Goal: Task Accomplishment & Management: Manage account settings

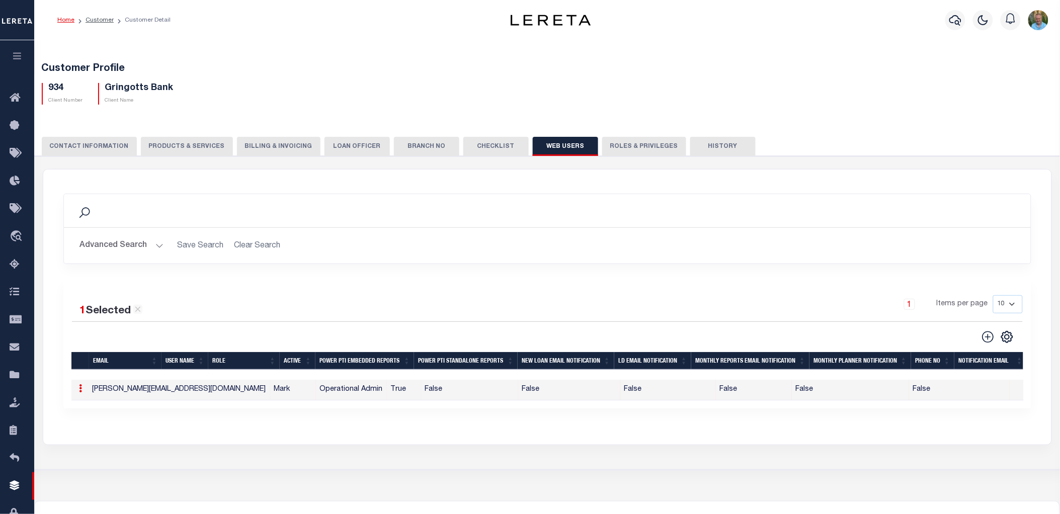
click at [81, 390] on icon at bounding box center [80, 388] width 3 height 8
click at [101, 435] on link "Delete" at bounding box center [99, 438] width 46 height 17
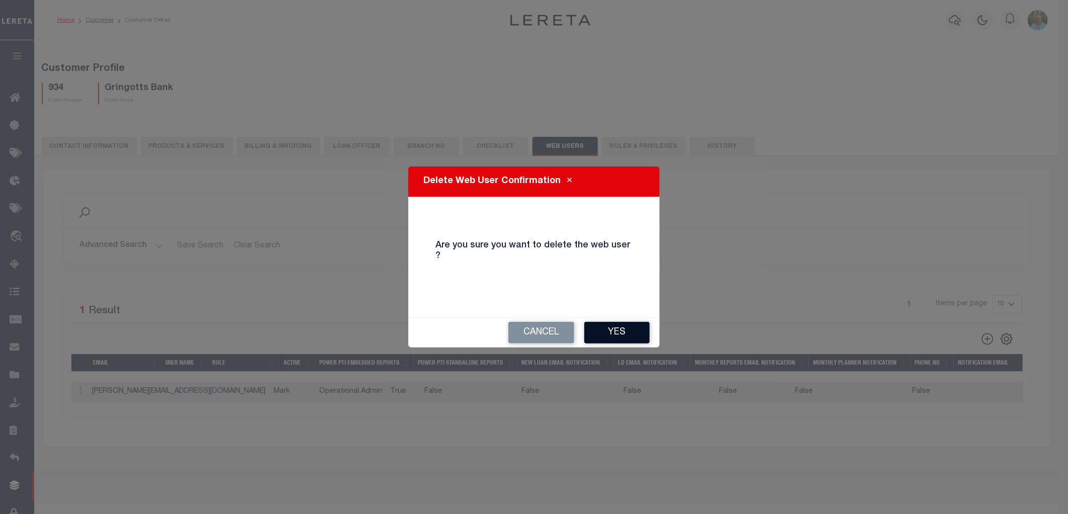
click at [620, 328] on button "Yes" at bounding box center [617, 333] width 65 height 22
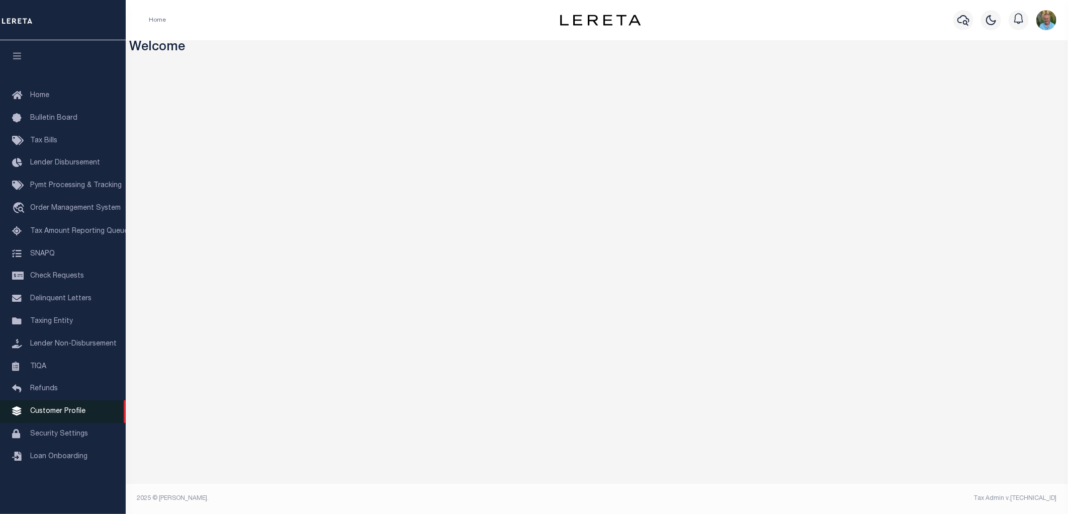
click at [57, 411] on span "Customer Profile" at bounding box center [57, 411] width 55 height 7
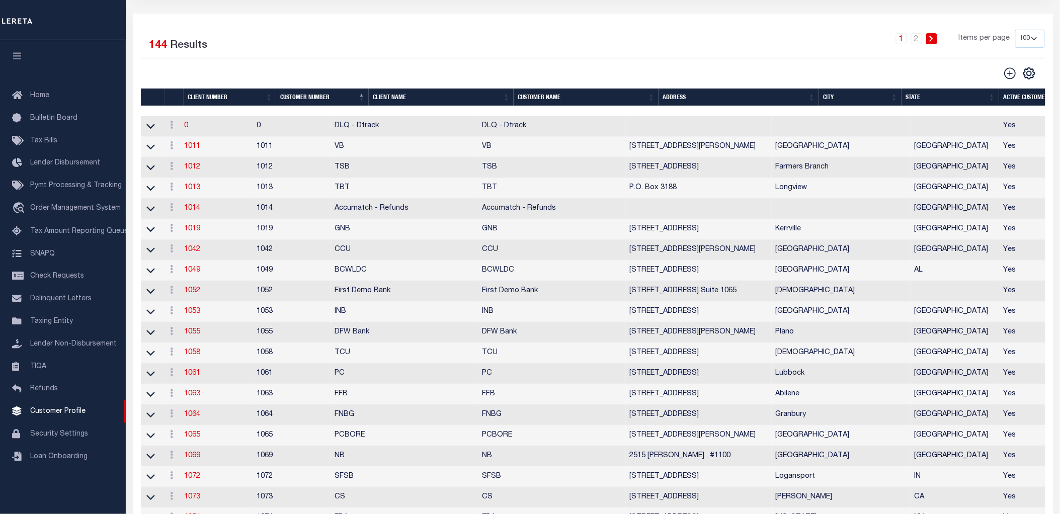
scroll to position [11, 0]
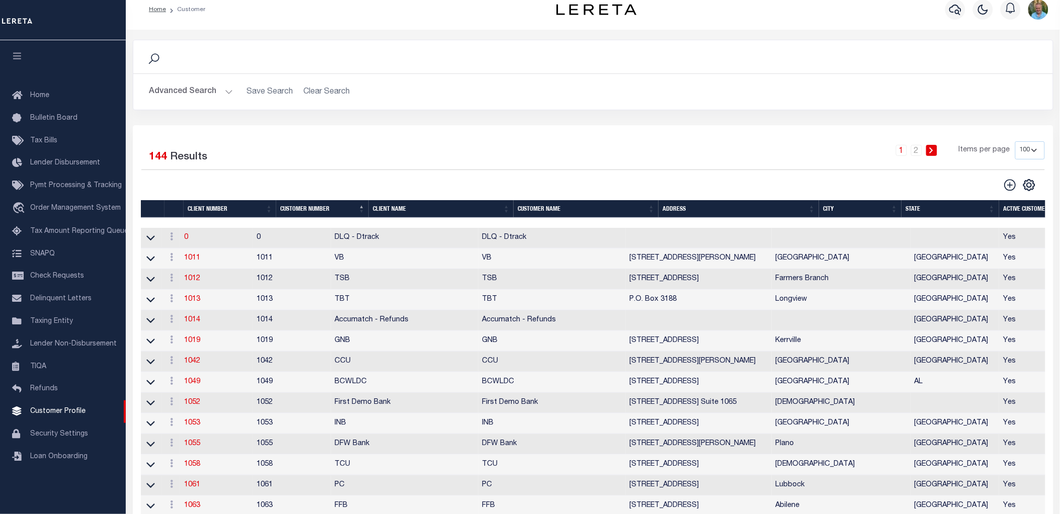
click at [1028, 147] on select "100 200 400" at bounding box center [1030, 150] width 30 height 18
select select "200"
click at [1015, 141] on select "100 200 400" at bounding box center [1030, 150] width 30 height 18
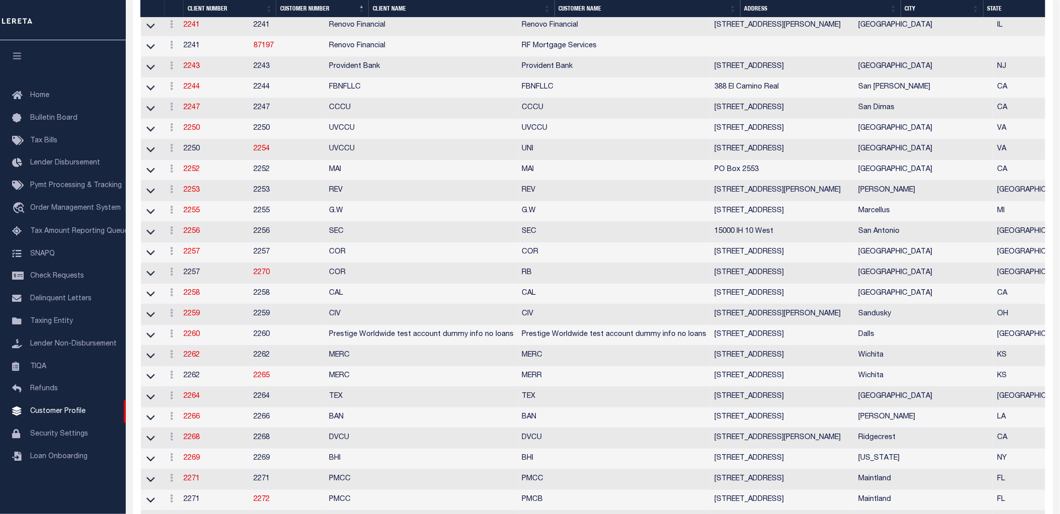
scroll to position [2883, 0]
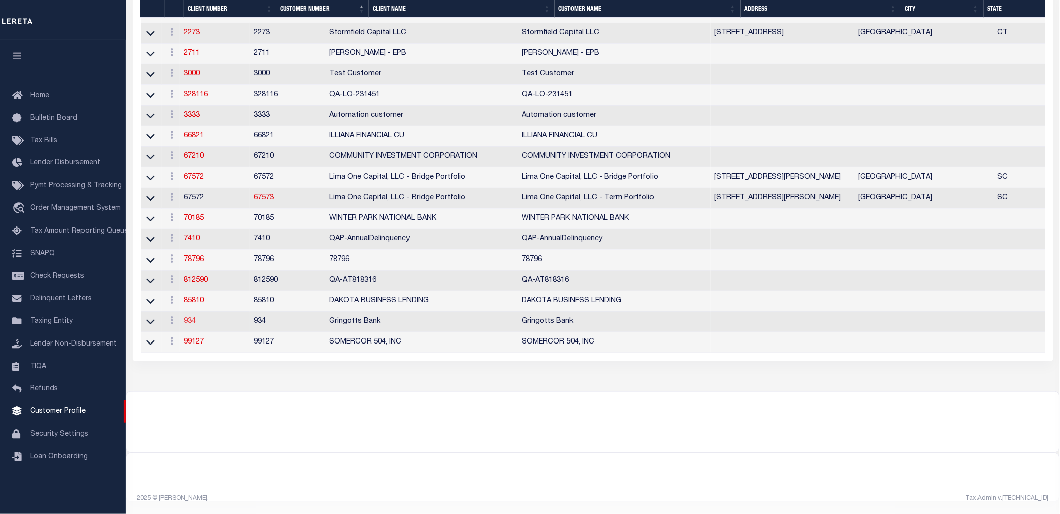
click at [195, 318] on link "934" at bounding box center [190, 321] width 12 height 7
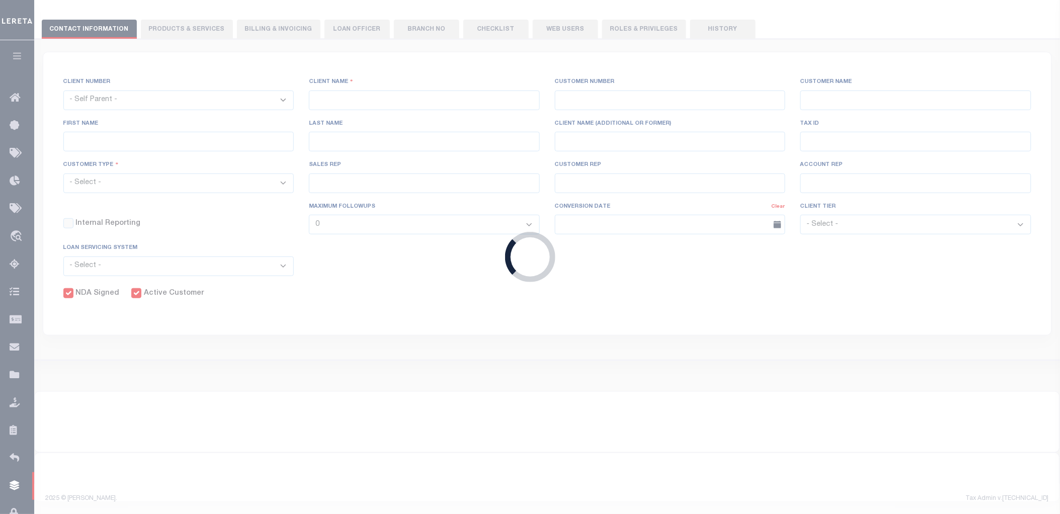
select select
type input "Gringotts Bank"
type input "934"
type input "Gringotts Bank"
select select "Mixed Portfolio"
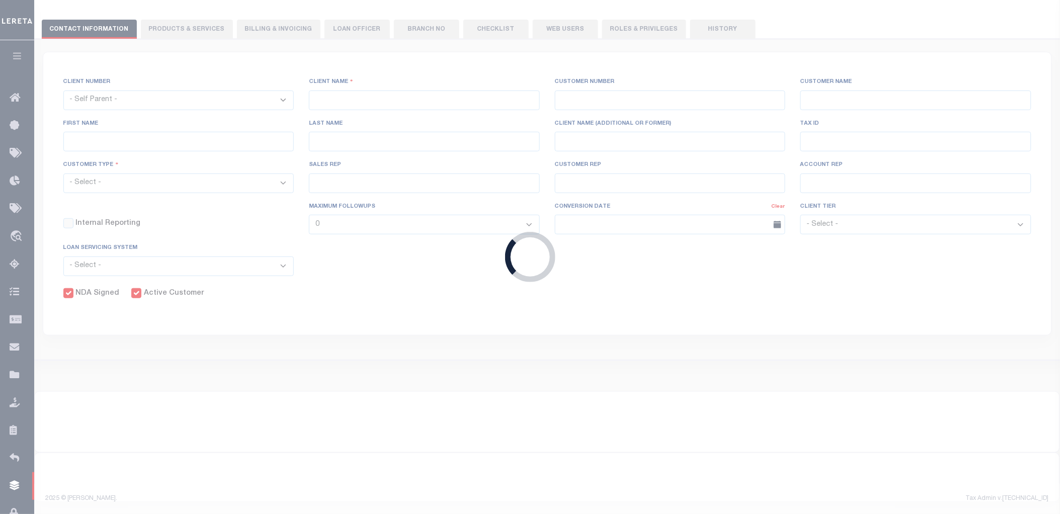
type input "Jose Cabrera"
type input "08/22/2025"
select select "Tier 1"
select select "FIC"
checkbox input "true"
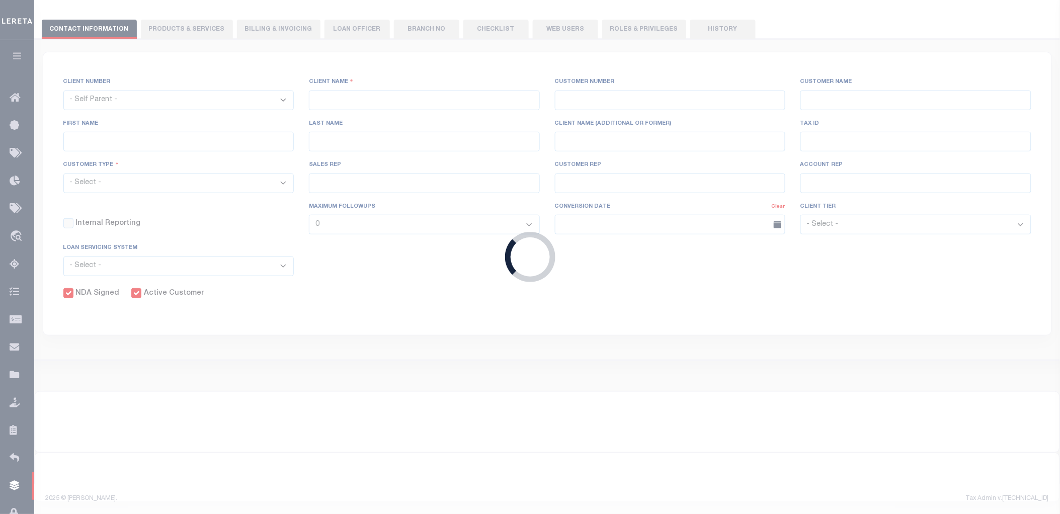
checkbox input "true"
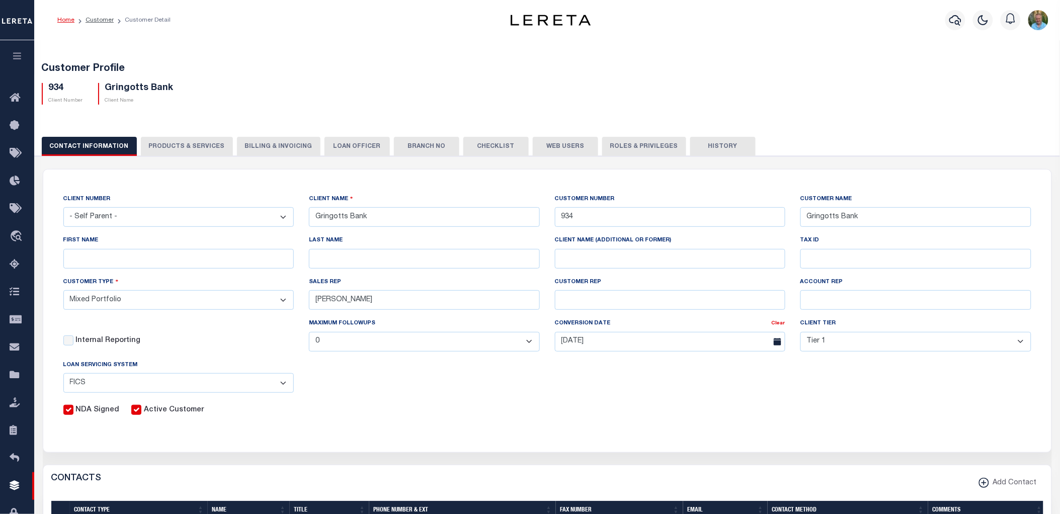
click at [575, 149] on button "Web Users" at bounding box center [565, 146] width 65 height 19
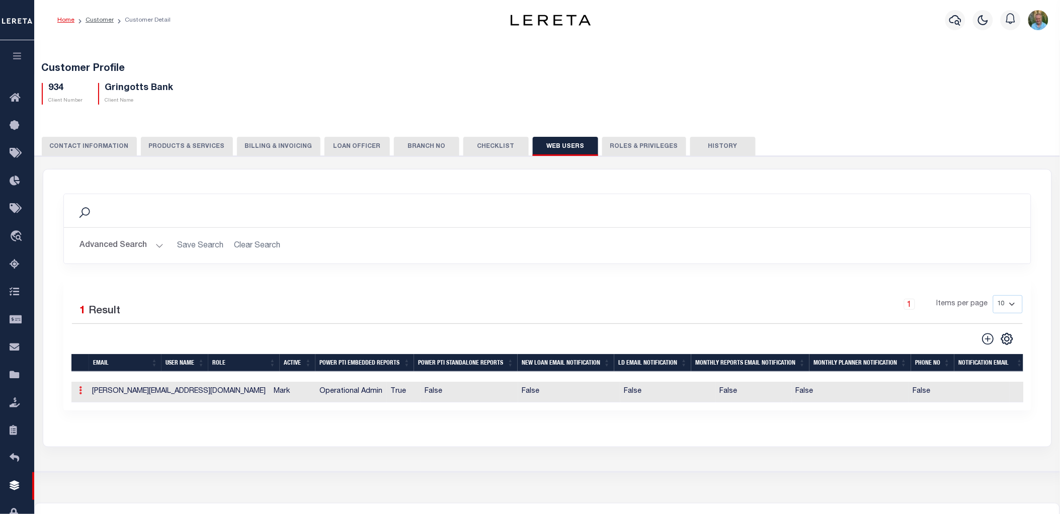
click at [81, 391] on icon at bounding box center [80, 390] width 3 height 8
click at [93, 441] on link "Delete" at bounding box center [99, 440] width 46 height 17
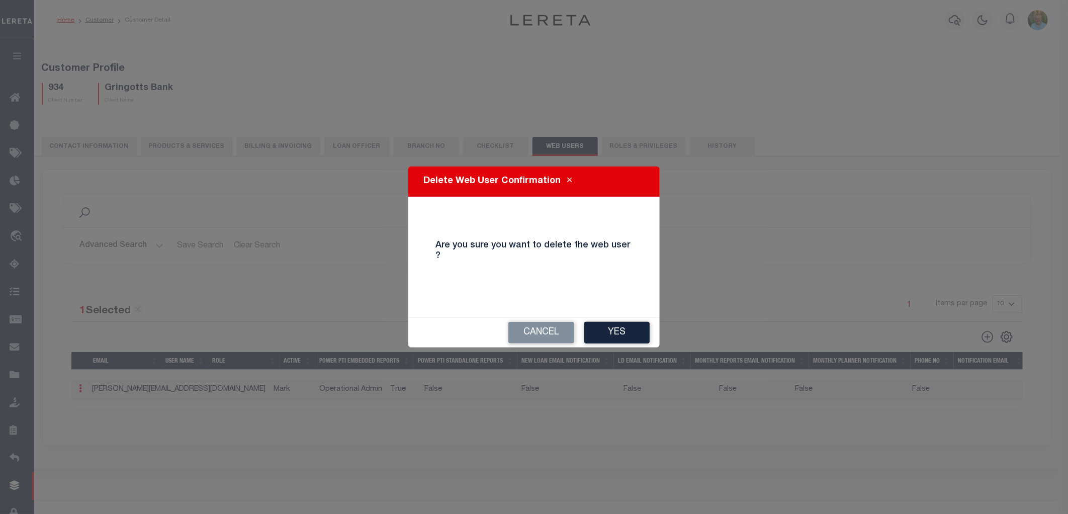
click at [614, 327] on button "Yes" at bounding box center [617, 333] width 65 height 22
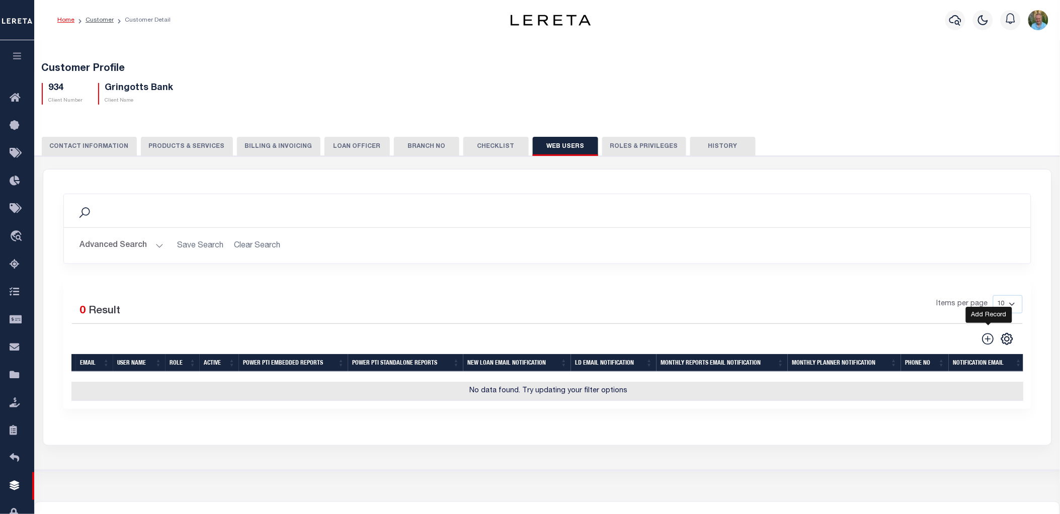
click at [987, 338] on icon at bounding box center [987, 339] width 13 height 13
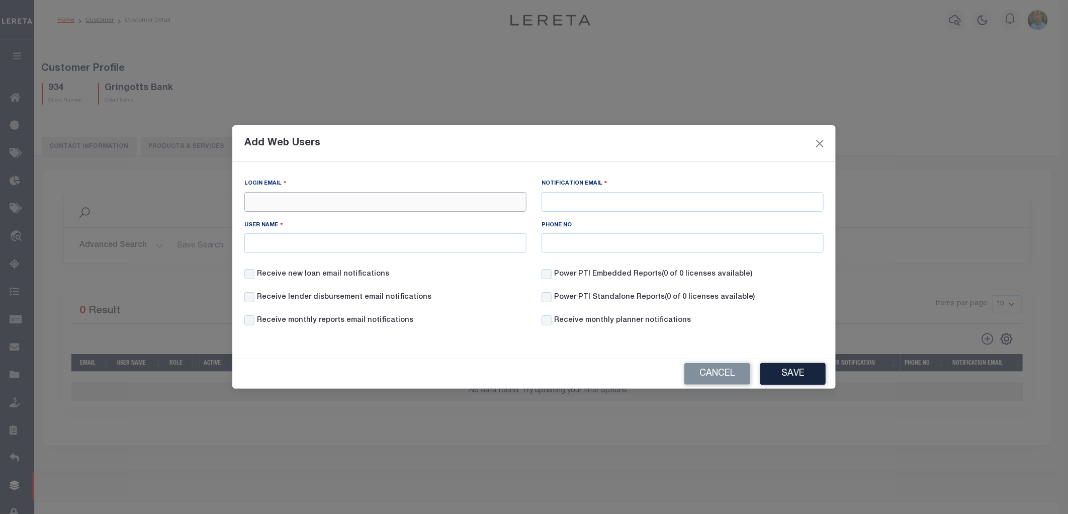
click at [335, 198] on input "Login Email" at bounding box center [385, 202] width 282 height 20
type input "Mark.Allen@accumatch.com"
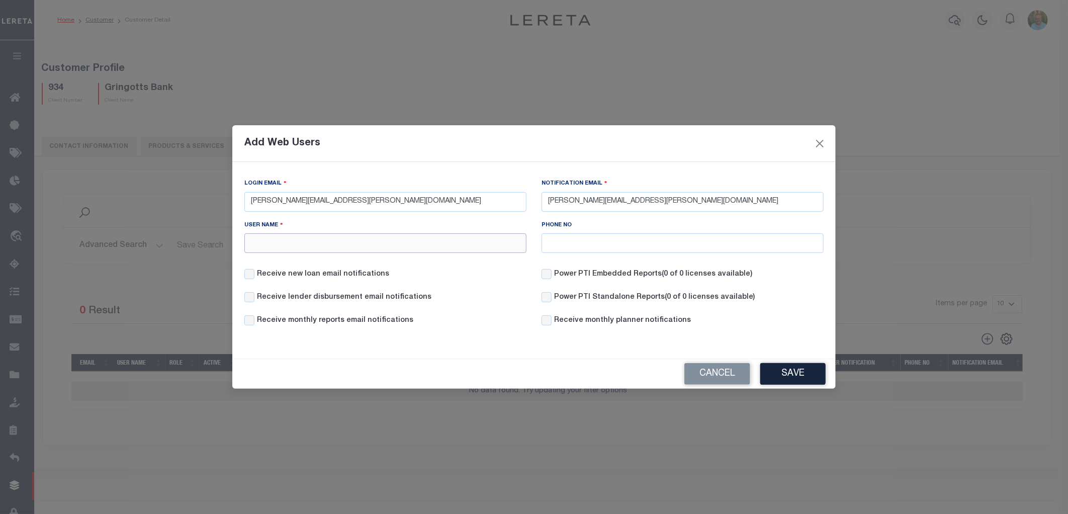
click at [313, 240] on input "User Name" at bounding box center [385, 243] width 282 height 20
type input "Mark"
click at [507, 345] on div "Login Email Mark.Allen@accumatch.com Notification Email Mark.Allen@accumatch.co…" at bounding box center [534, 256] width 604 height 189
click at [793, 374] on button "Save" at bounding box center [793, 374] width 65 height 22
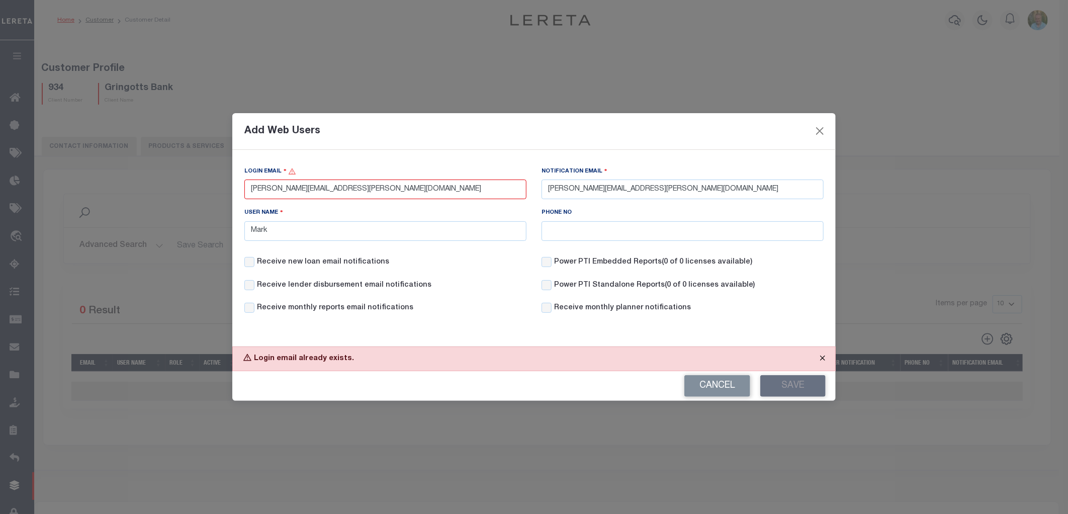
click at [824, 358] on button "Close" at bounding box center [822, 358] width 25 height 22
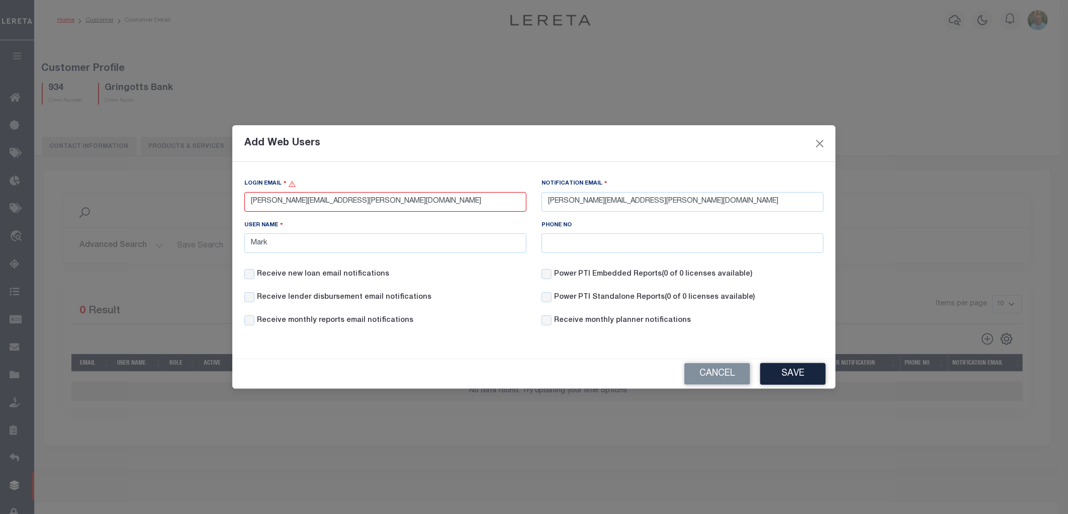
click at [1010, 247] on div "Add Web Users Login Email Mark.Allen@accumatch.com Notification Email Mark.Alle…" at bounding box center [534, 257] width 1068 height 514
click at [715, 367] on button "Cancel" at bounding box center [718, 374] width 66 height 22
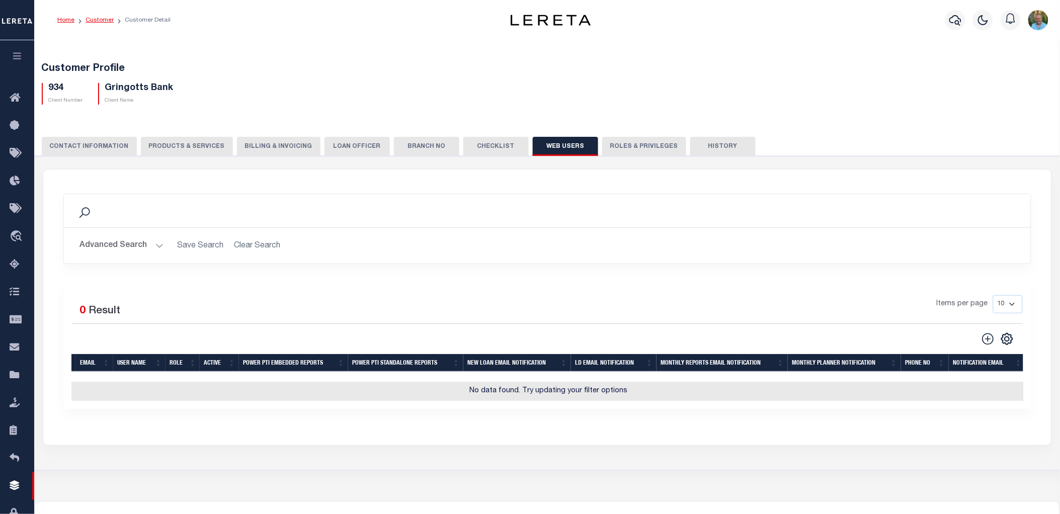
click at [99, 20] on link "Customer" at bounding box center [100, 20] width 28 height 6
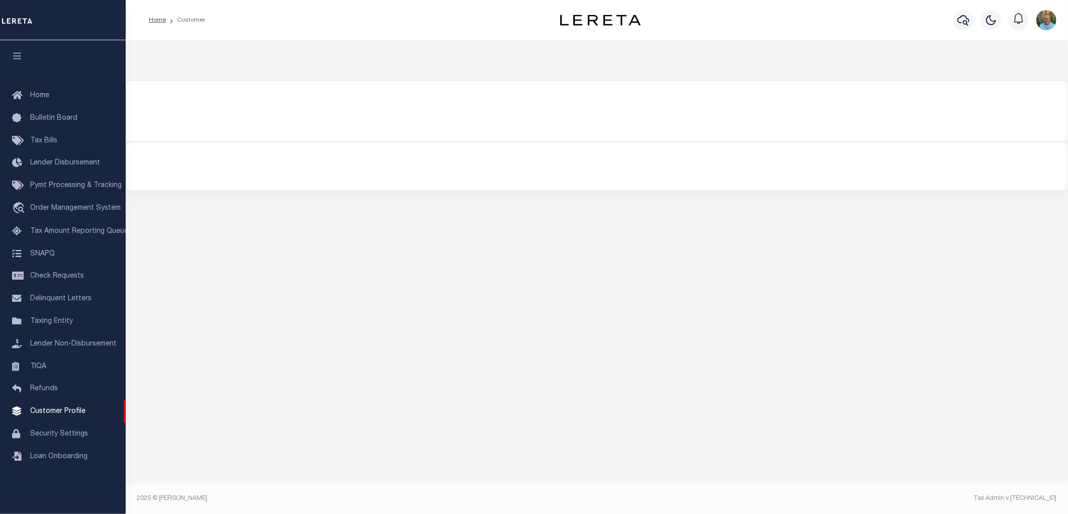
select select "true"
select select "200"
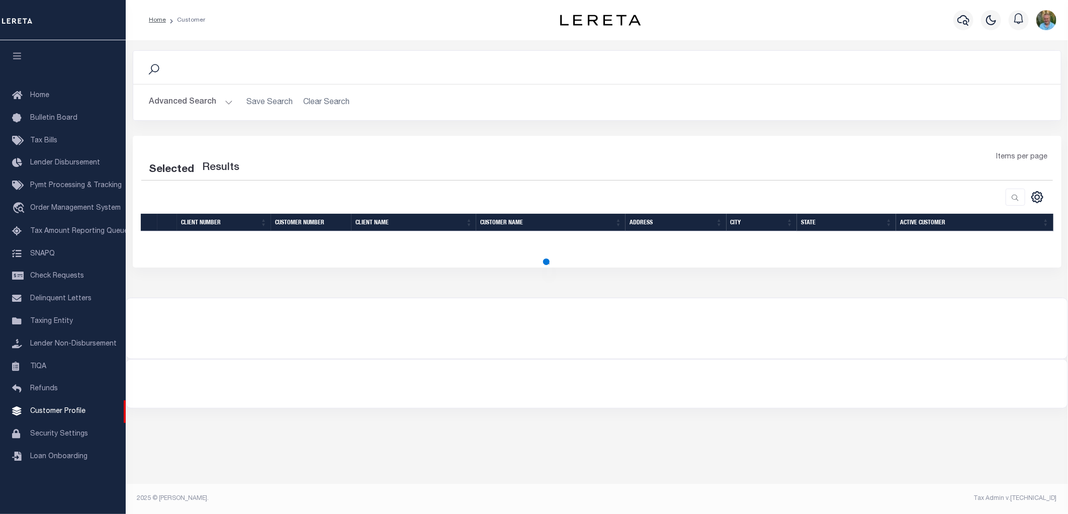
click at [183, 96] on button "Advanced Search" at bounding box center [191, 103] width 84 height 20
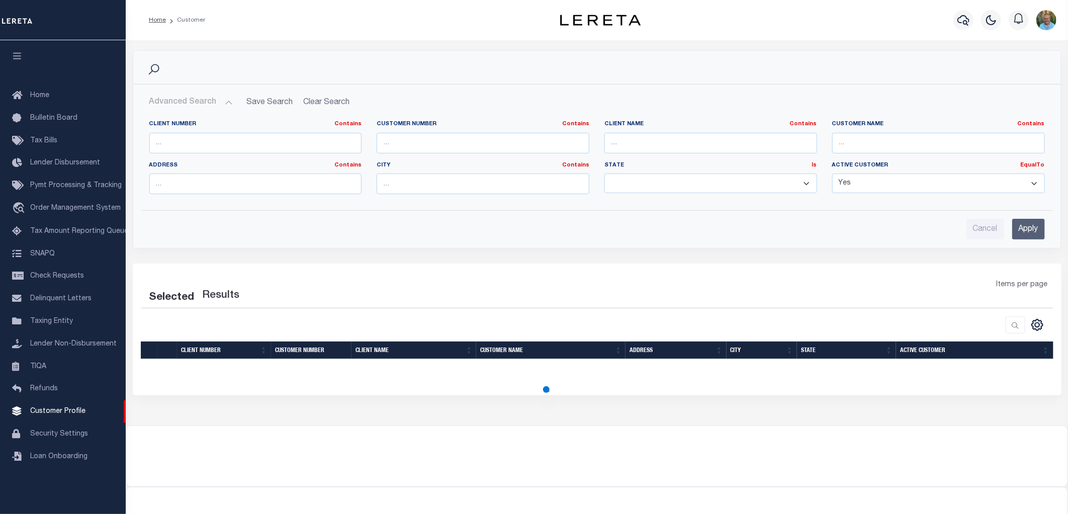
select select "200"
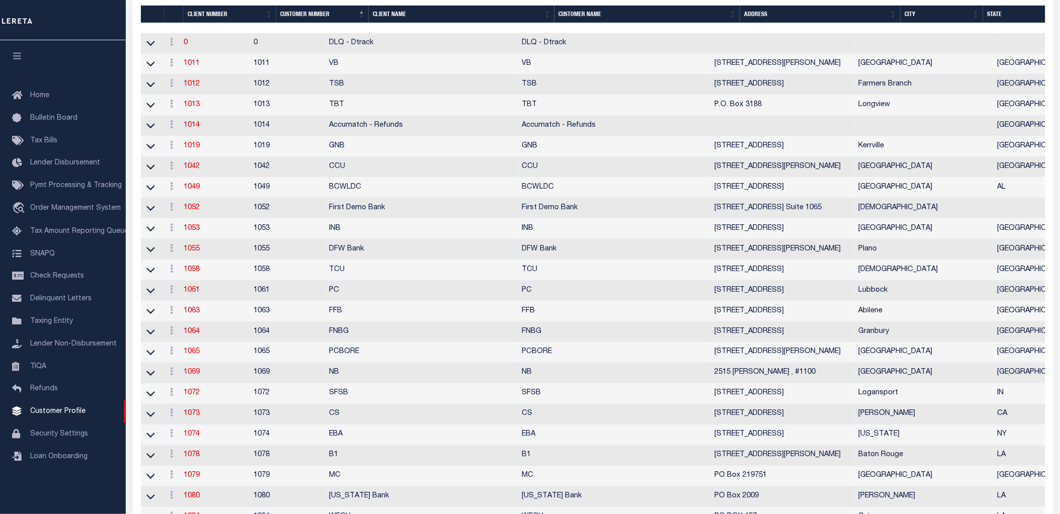
scroll to position [335, 0]
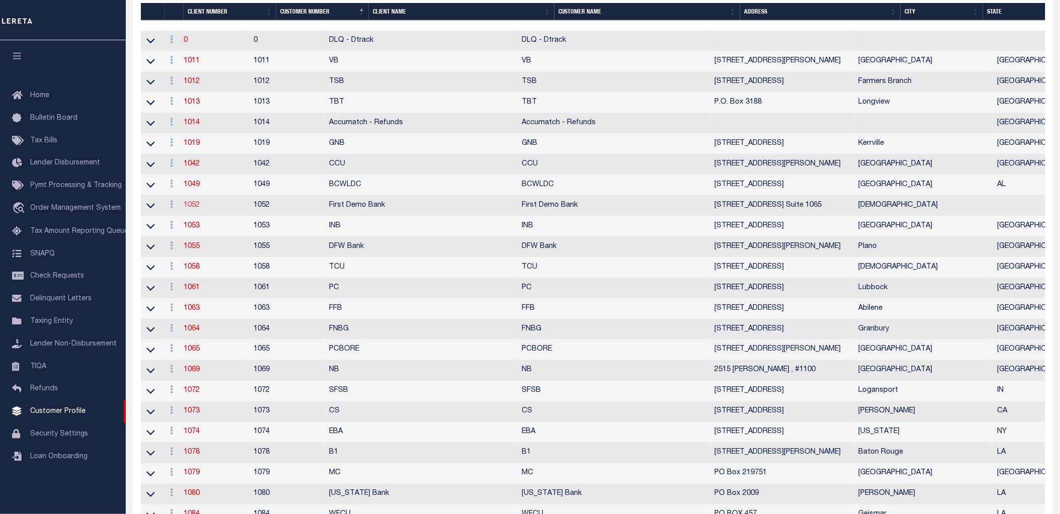
click at [197, 207] on link "1052" at bounding box center [192, 205] width 16 height 7
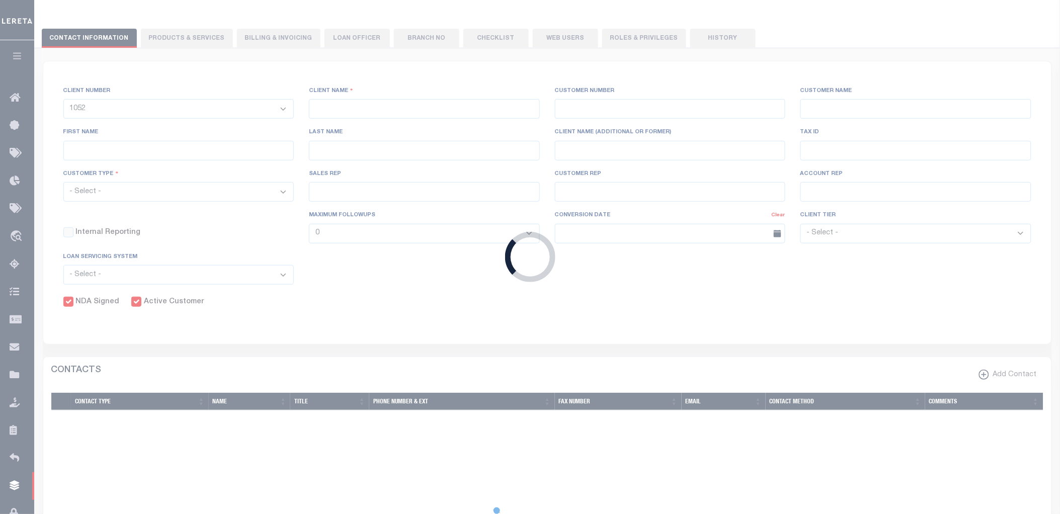
select select
type input "First Demo Bank"
type input "1052"
type input "First Demo Bank"
select select "Mixed Portfolio"
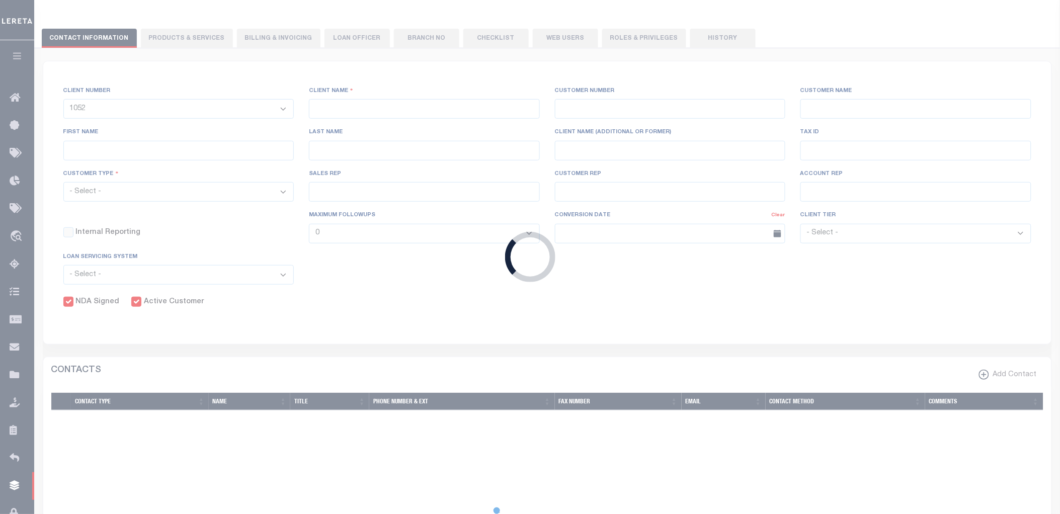
type input "Freddy Rodriguez"
type input "10/30/2022"
select select "Tier 1"
checkbox input "true"
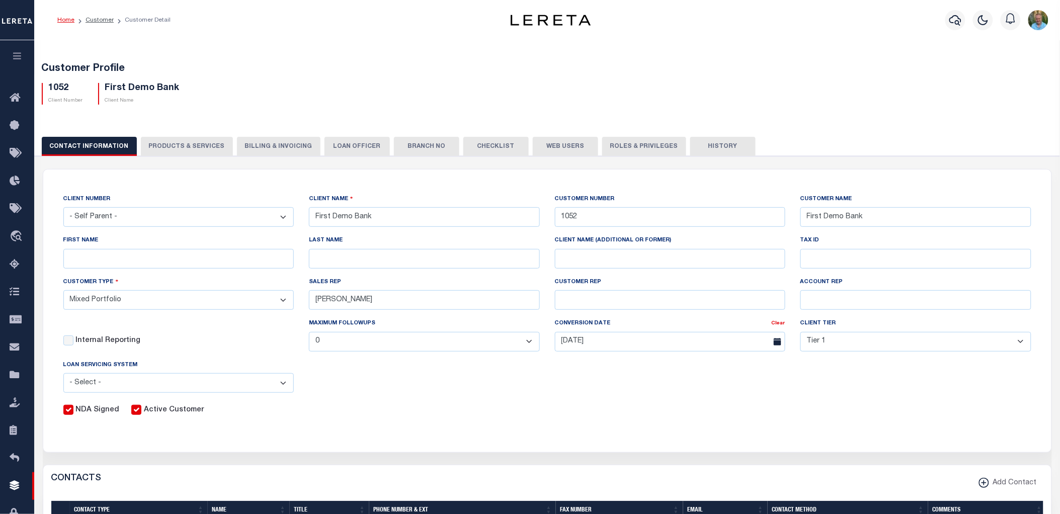
click at [552, 140] on button "Web Users" at bounding box center [565, 146] width 65 height 19
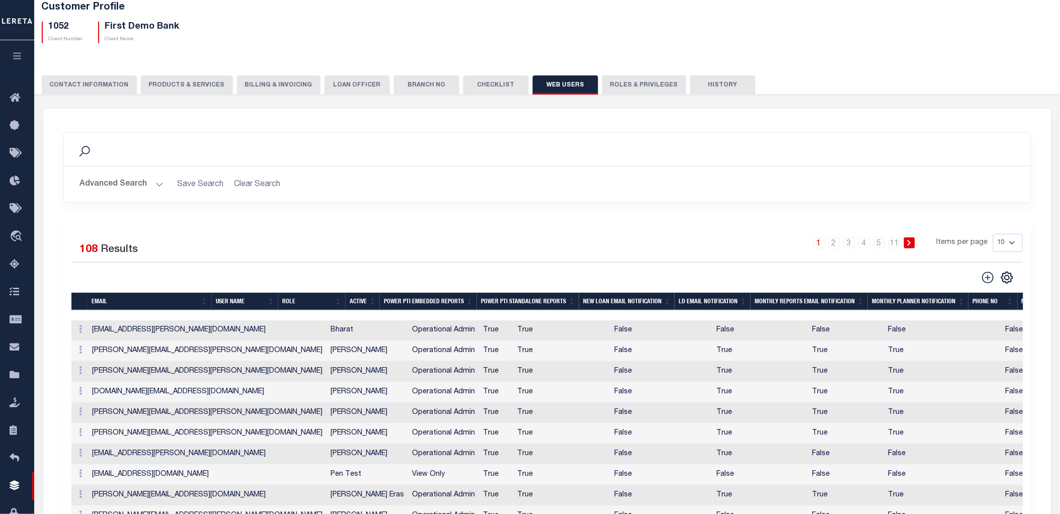
scroll to position [168, 0]
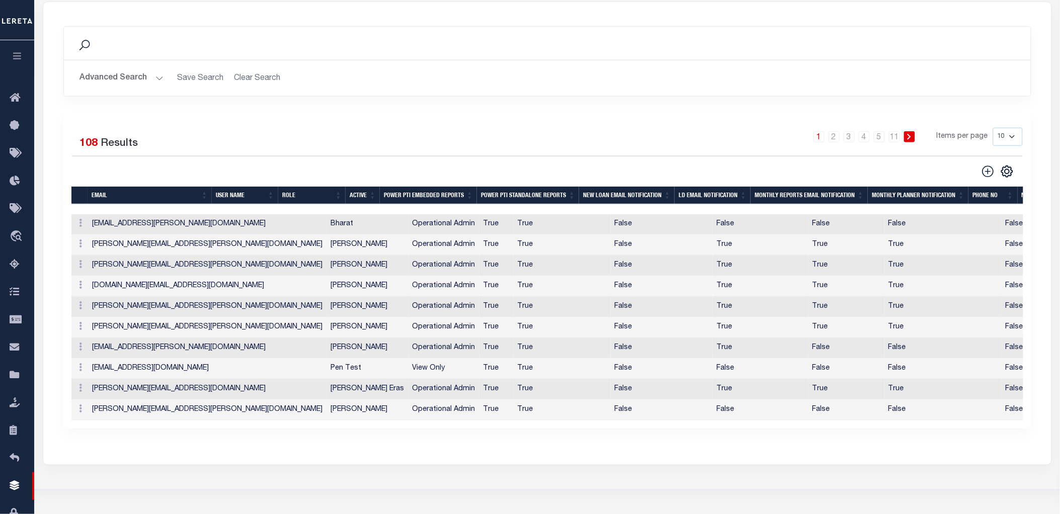
click at [93, 83] on button "Advanced Search" at bounding box center [122, 78] width 84 height 20
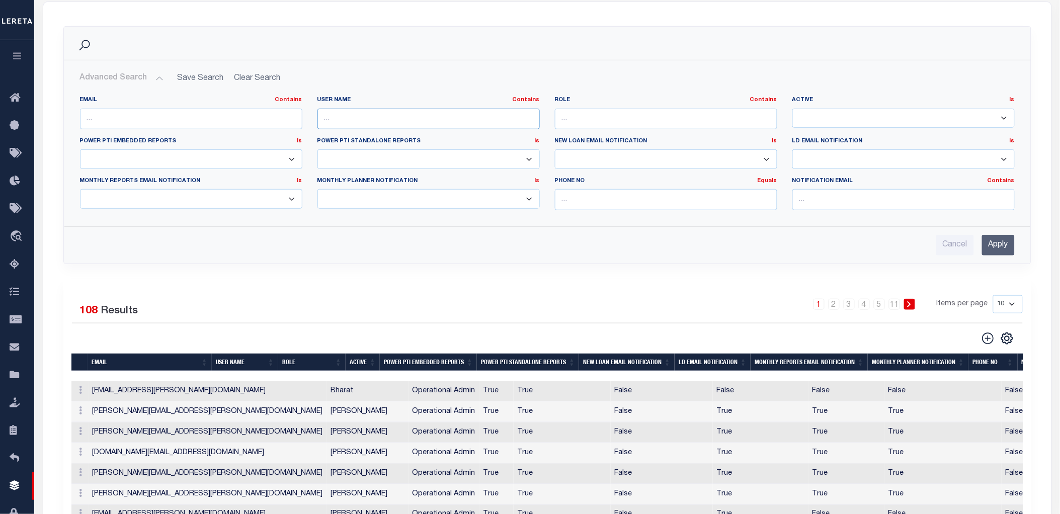
click at [384, 119] on input "text" at bounding box center [428, 119] width 222 height 21
type input "mark"
click at [1004, 244] on input "Apply" at bounding box center [998, 245] width 33 height 21
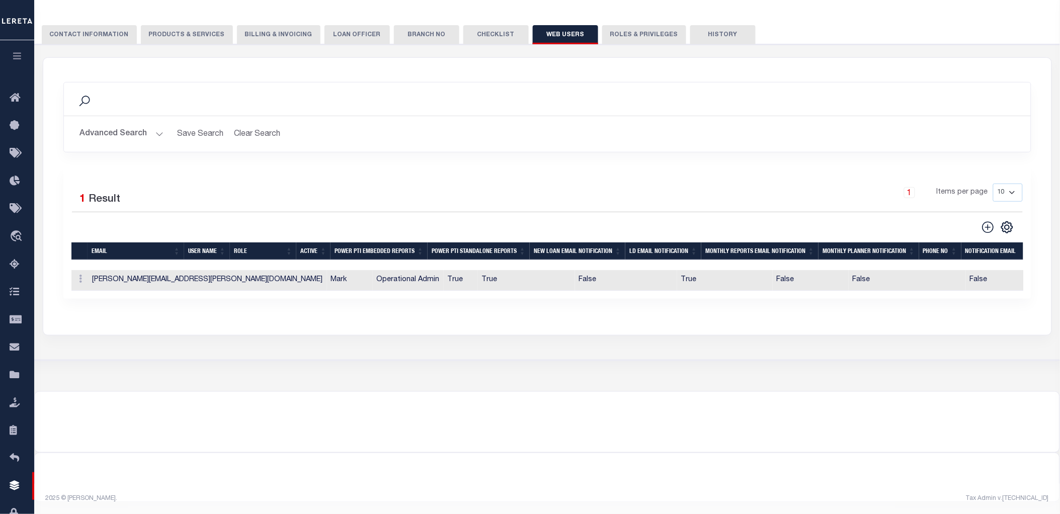
scroll to position [119, 0]
click at [80, 275] on icon at bounding box center [80, 279] width 3 height 8
click at [95, 328] on link "Delete" at bounding box center [99, 328] width 46 height 17
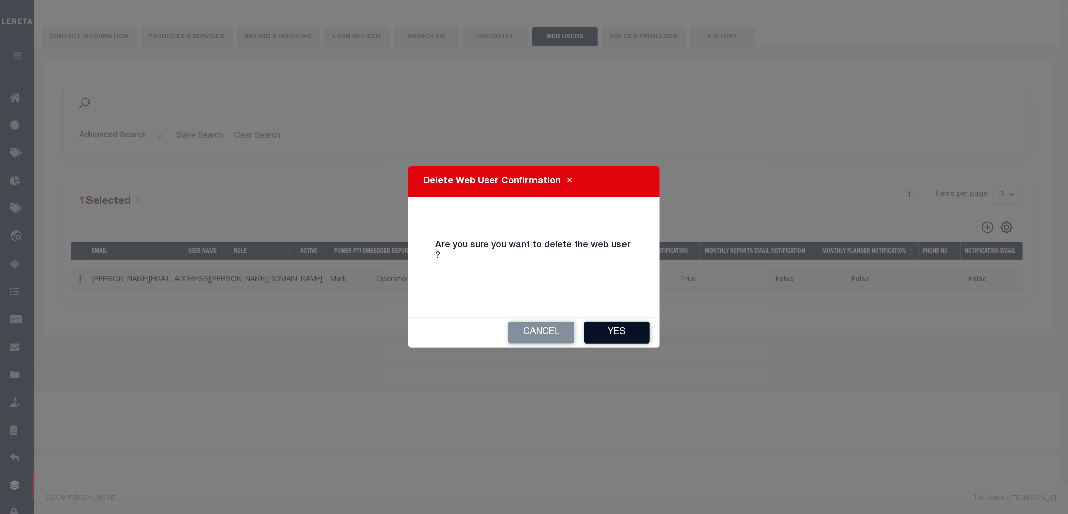
click at [611, 331] on button "Yes" at bounding box center [617, 333] width 65 height 22
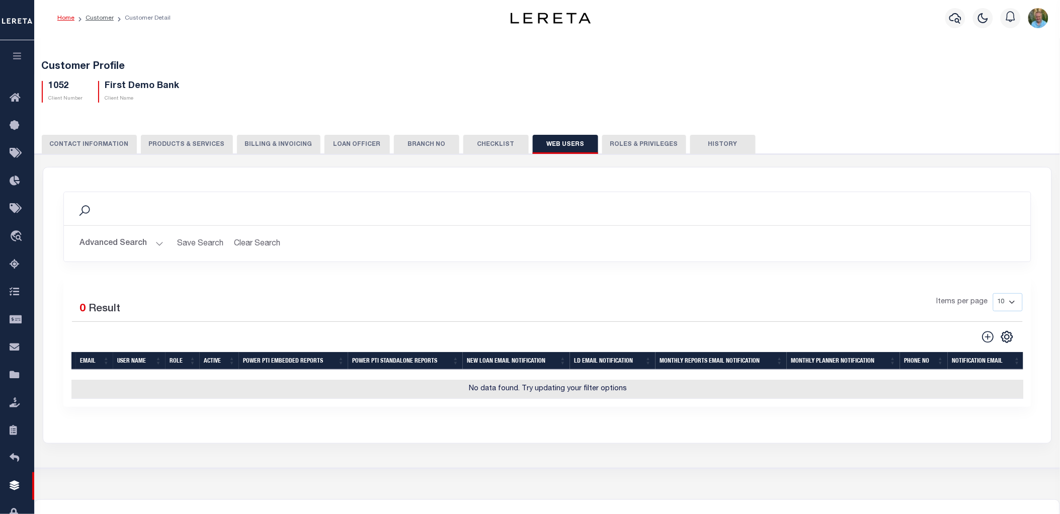
scroll to position [0, 0]
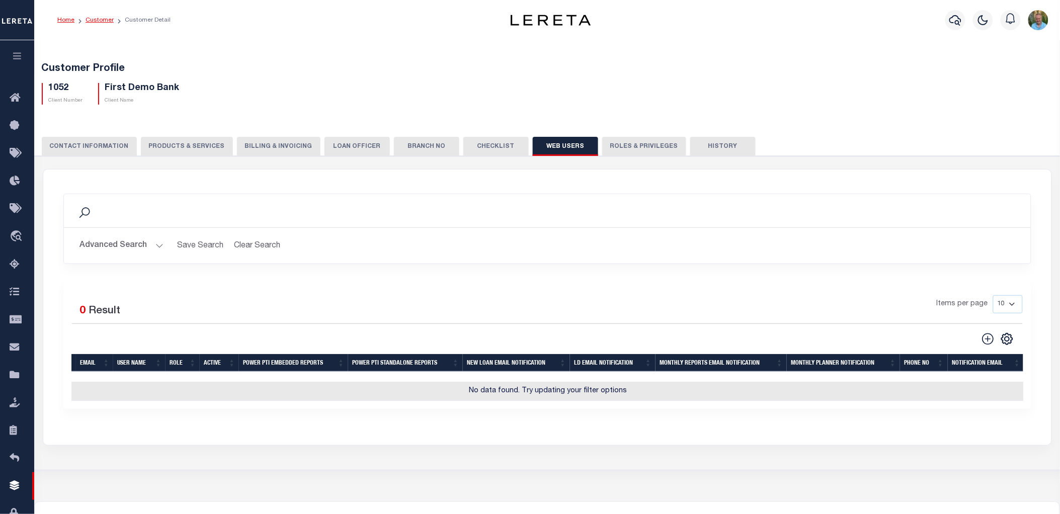
click at [93, 19] on link "Customer" at bounding box center [100, 20] width 28 height 6
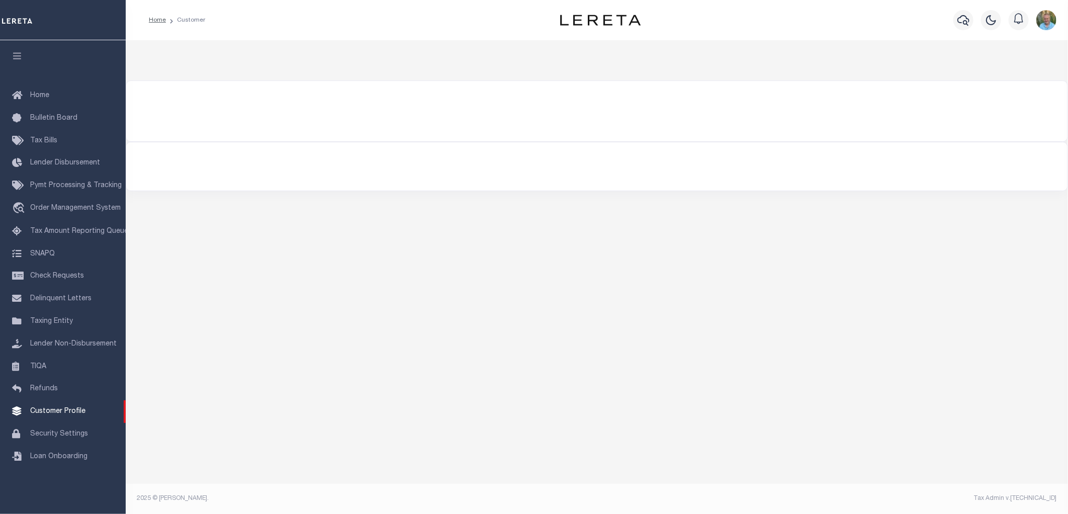
select select "200"
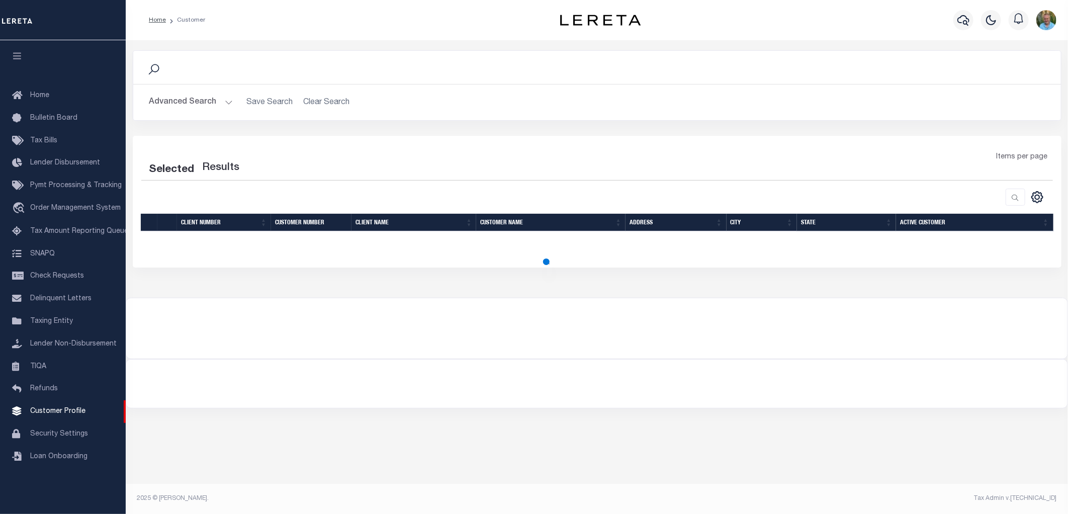
select select "200"
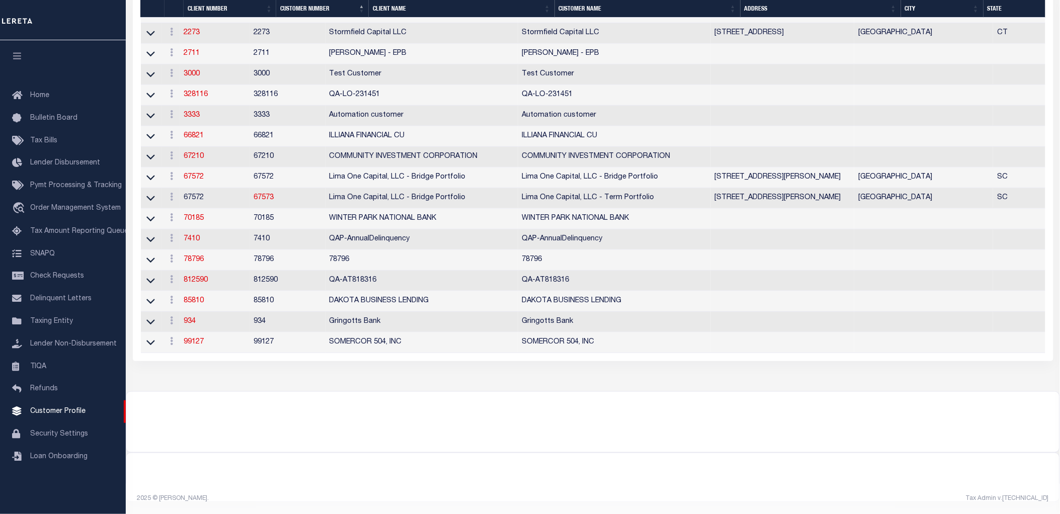
scroll to position [2882, 0]
click at [190, 318] on link "934" at bounding box center [190, 321] width 12 height 7
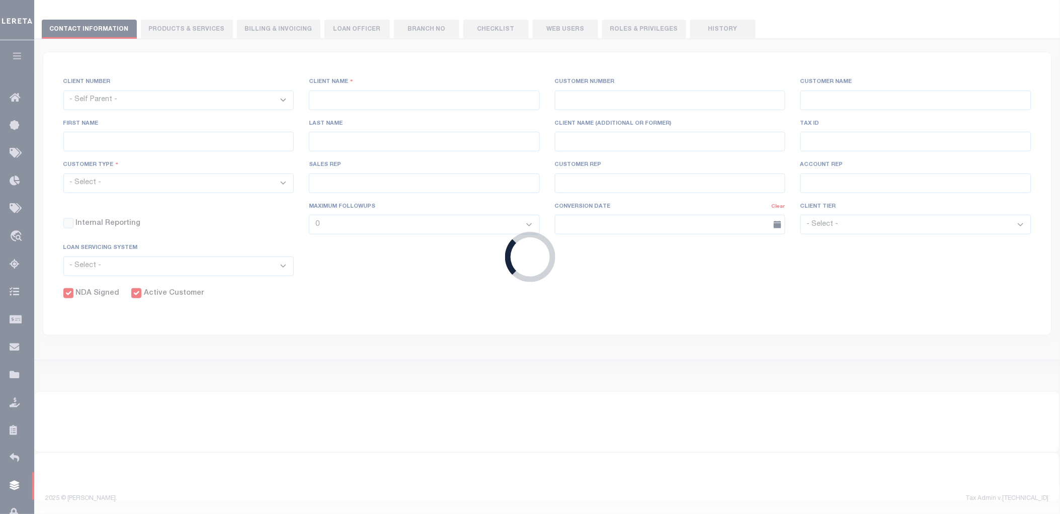
select select
type input "Gringotts Bank"
type input "934"
type input "Gringotts Bank"
select select "Mixed Portfolio"
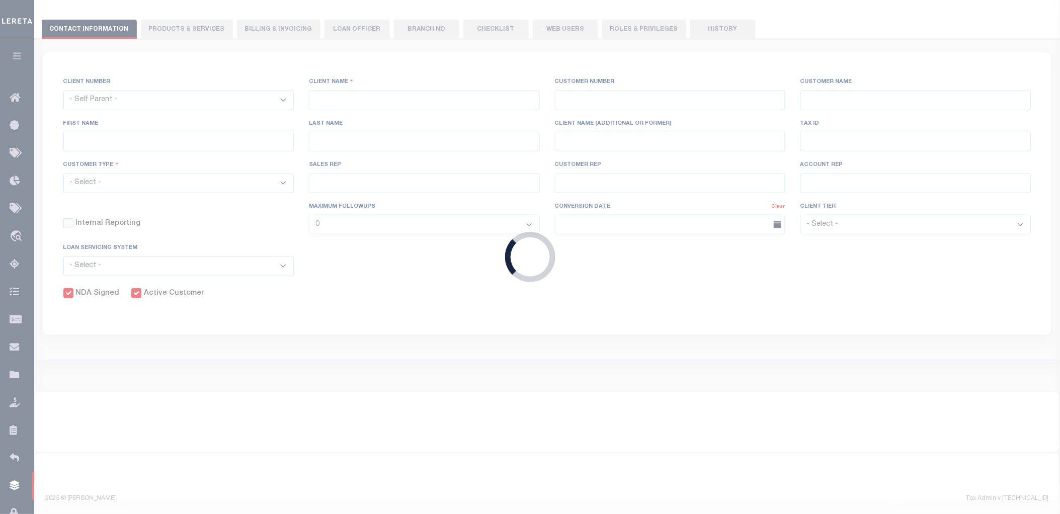
type input "Jose Cabrera"
type input "08/22/2025"
select select "Tier 1"
select select "FIC"
checkbox input "true"
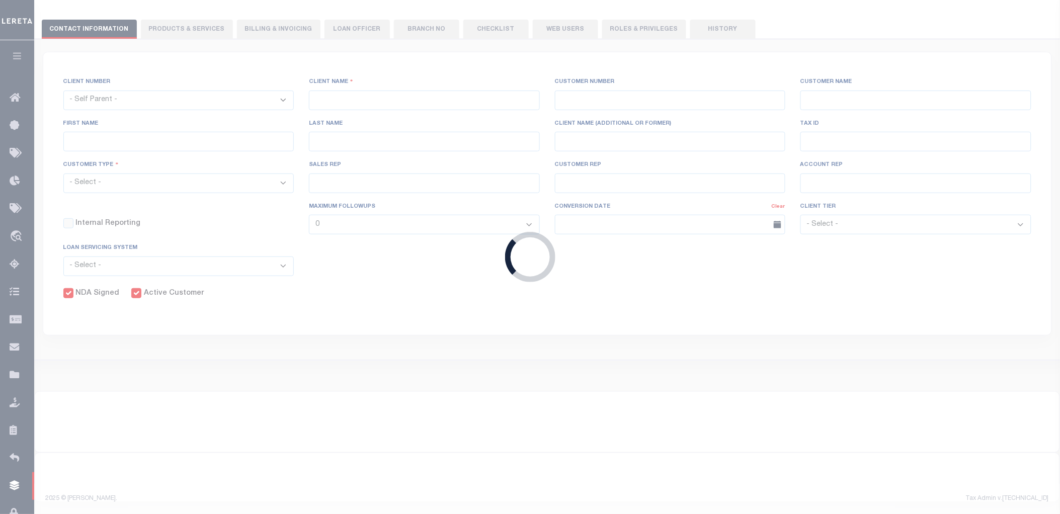
checkbox input "true"
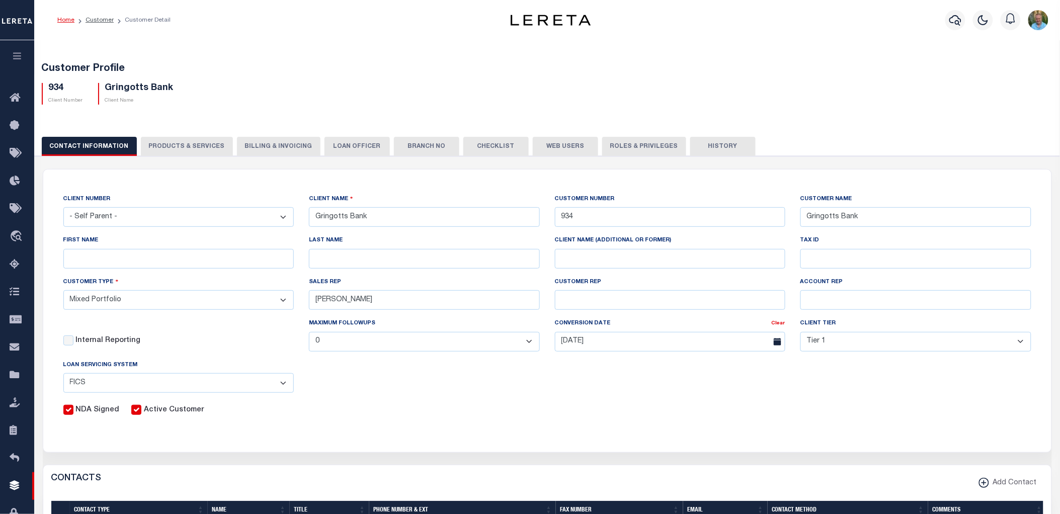
click at [564, 147] on button "Web Users" at bounding box center [565, 146] width 65 height 19
type input "mark"
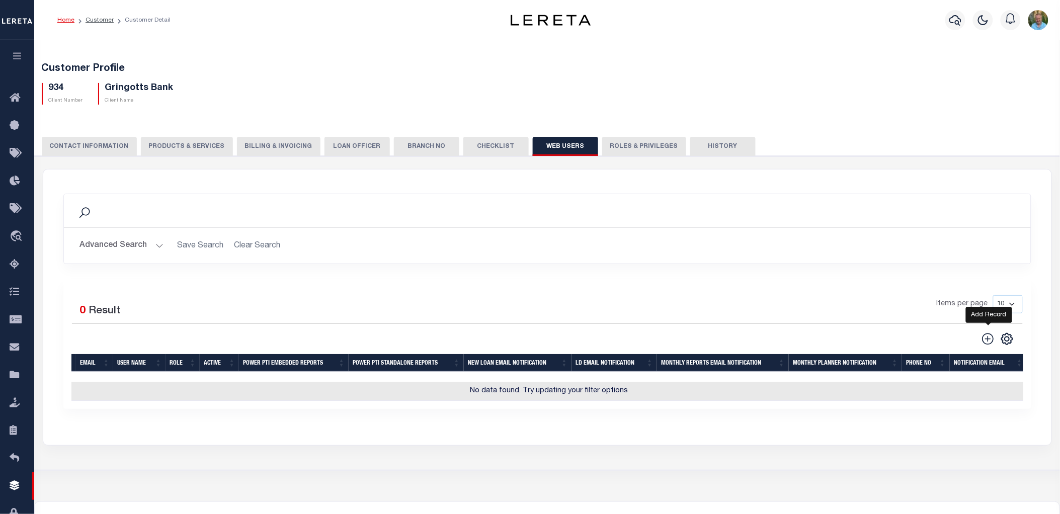
click at [987, 335] on icon at bounding box center [987, 339] width 13 height 13
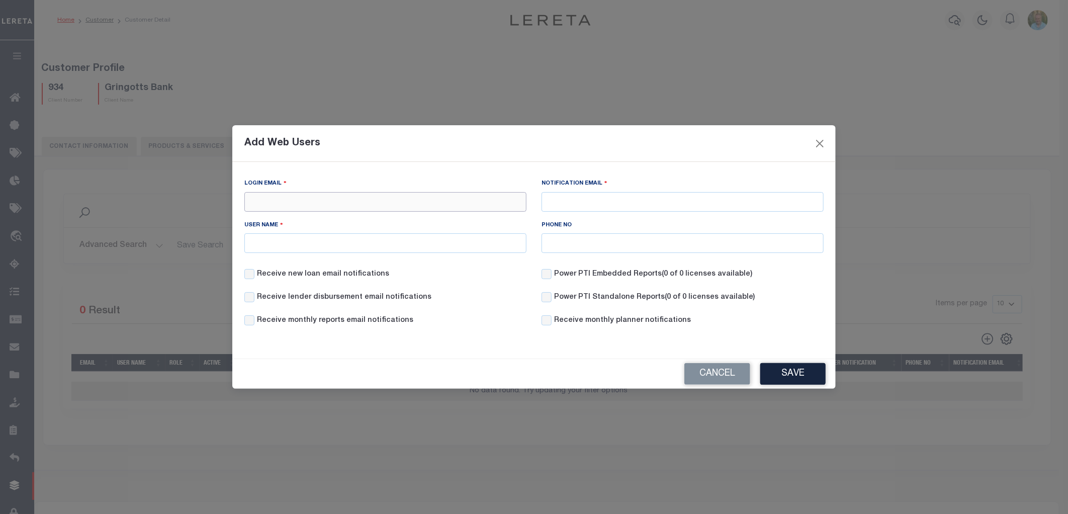
click at [313, 204] on input "Login Email" at bounding box center [385, 202] width 282 height 20
type input "Mark.Allen@accumatch.com"
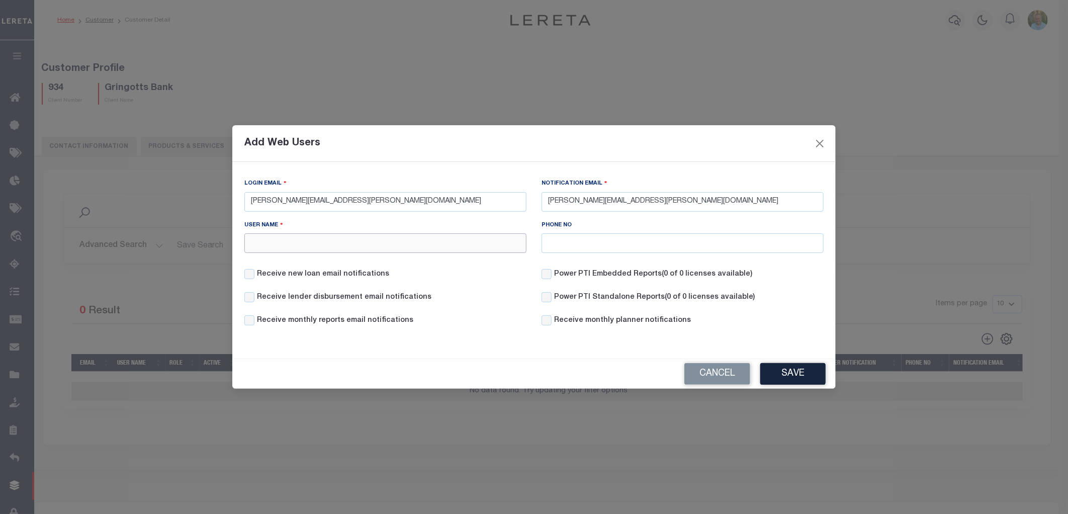
type input "Mark"
click at [806, 372] on button "Save" at bounding box center [793, 374] width 65 height 22
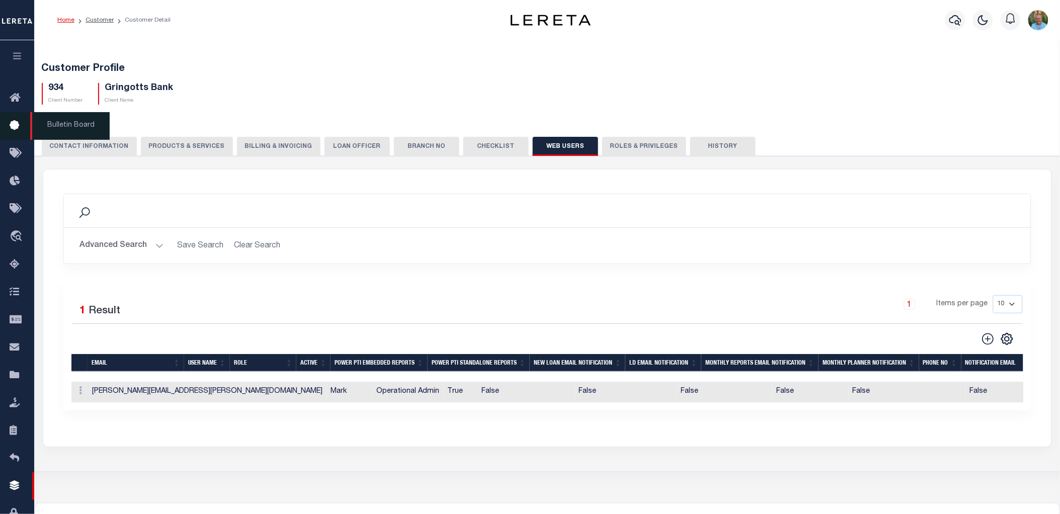
click at [19, 122] on icon at bounding box center [18, 126] width 16 height 13
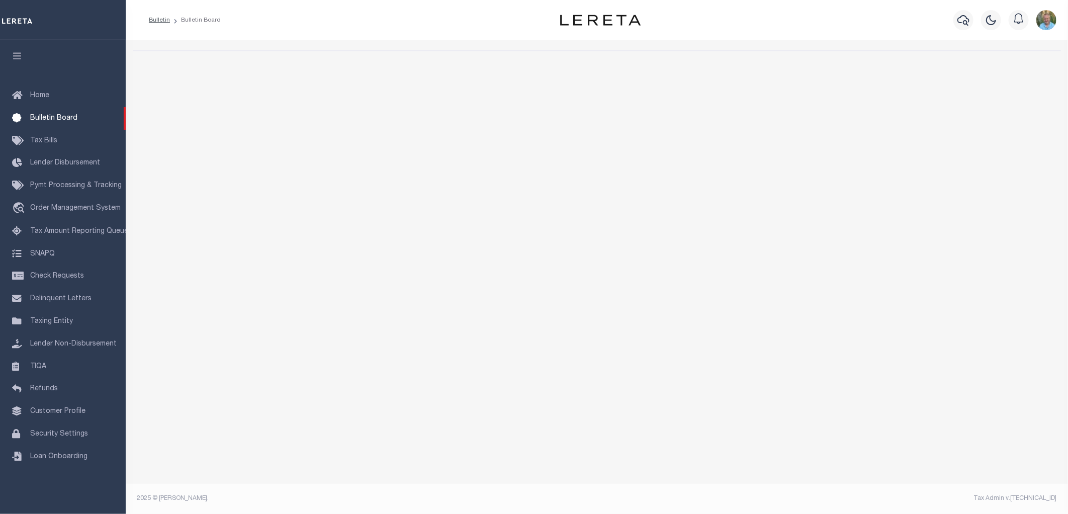
select select "50"
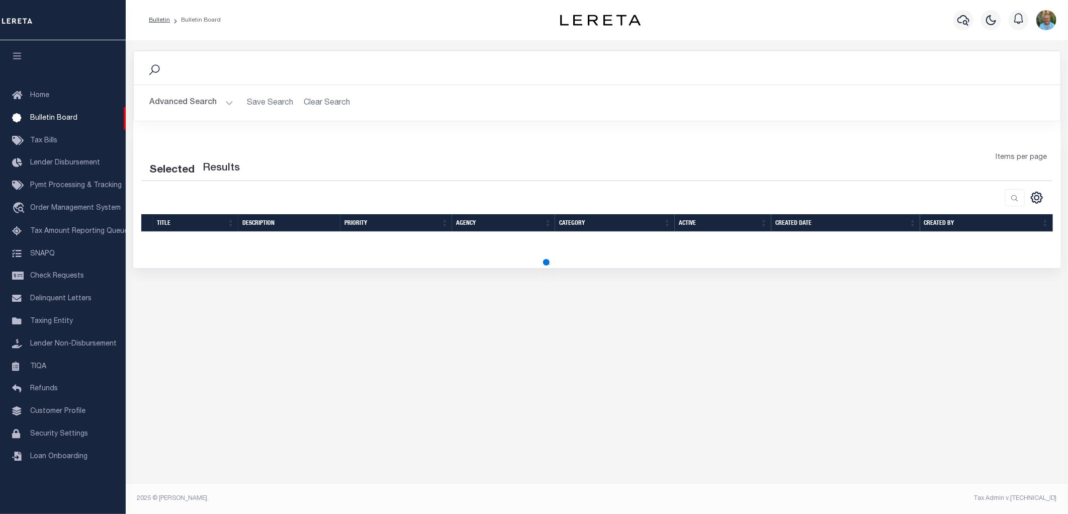
select select "50"
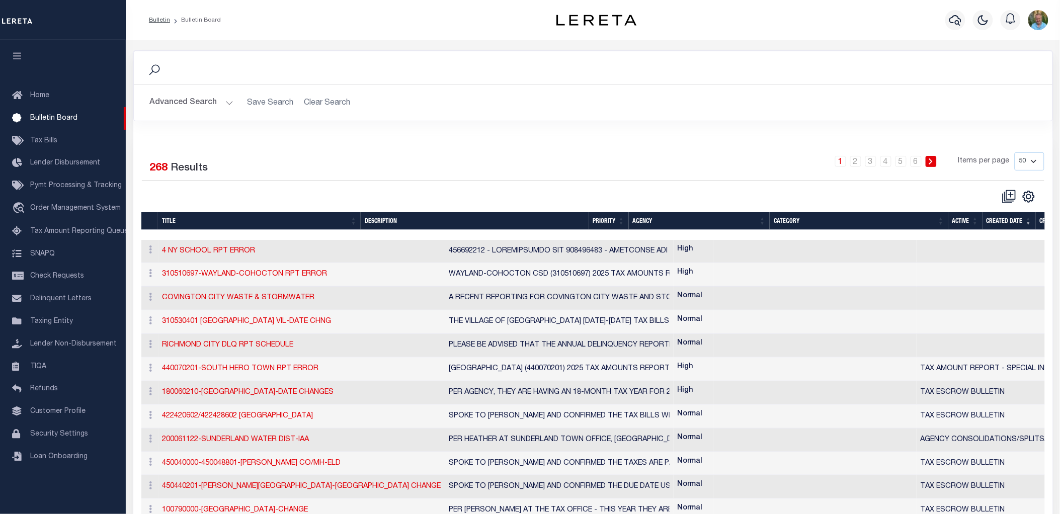
click at [244, 293] on td "COVINGTON CITY WASTE & STORMWATER" at bounding box center [301, 299] width 287 height 24
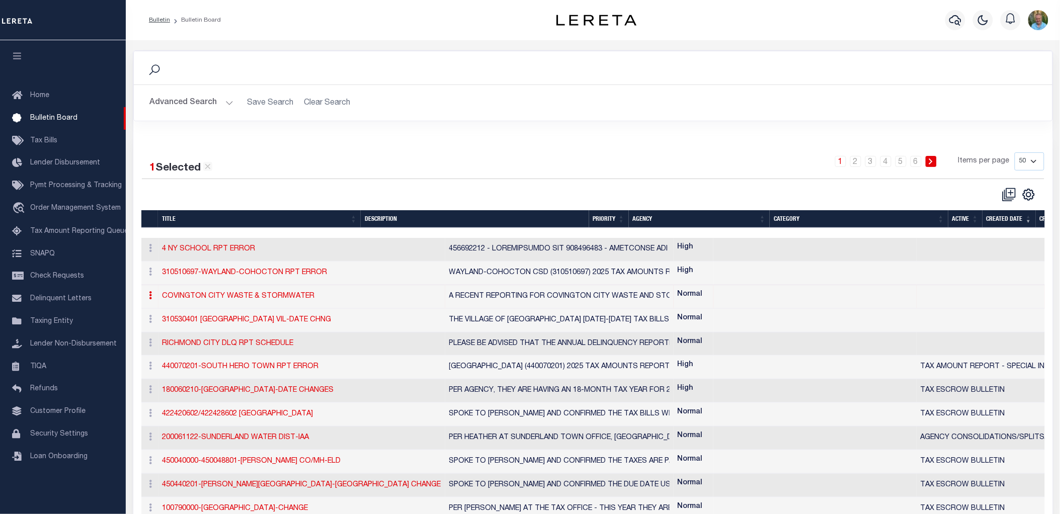
click at [243, 294] on link "COVINGTON CITY WASTE & STORMWATER" at bounding box center [238, 296] width 152 height 7
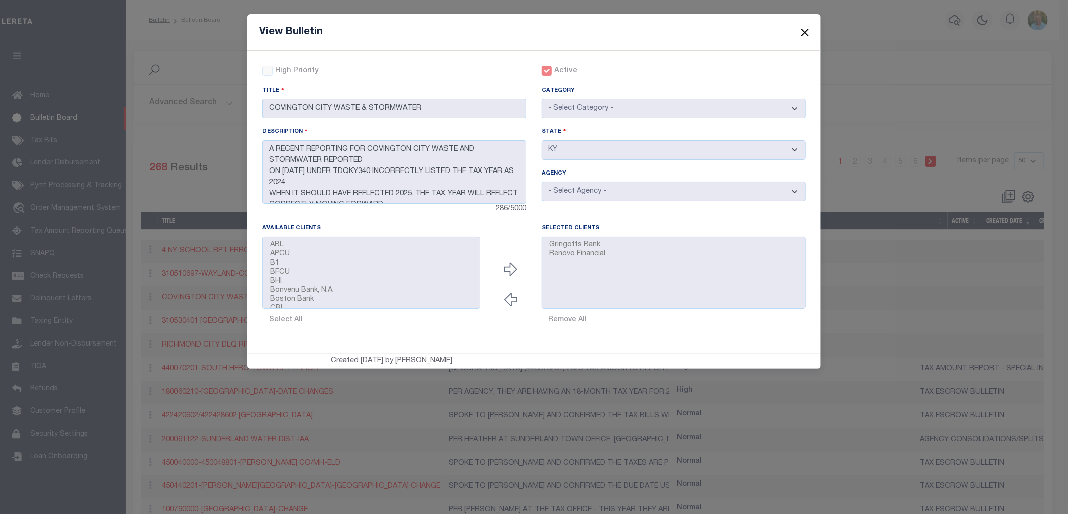
click at [805, 32] on button "Close" at bounding box center [805, 32] width 13 height 13
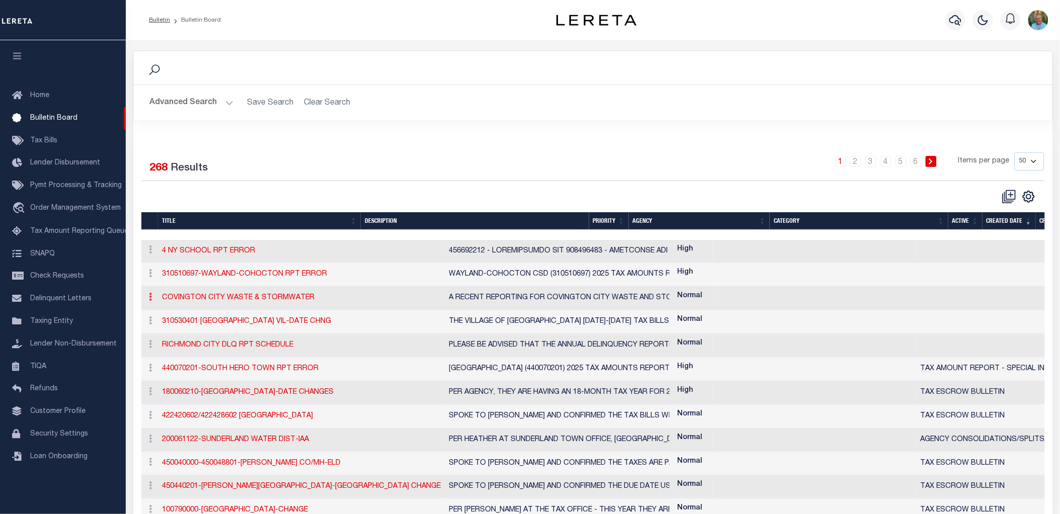
click at [151, 295] on icon at bounding box center [150, 297] width 3 height 8
click at [157, 330] on link "Edit" at bounding box center [170, 329] width 48 height 17
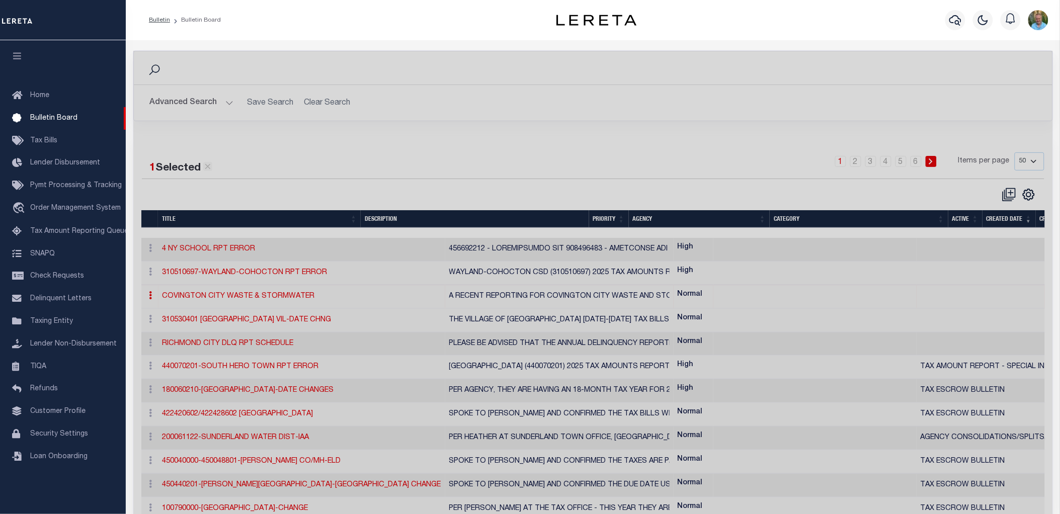
checkbox input "false"
checkbox input "true"
type input "COVINGTON CITY WASTE & STORMWATER"
type textarea "A RECENT REPORTING FOR COVINGTON CITY WASTE AND STORMWATER REPORTED ON [DATE] U…"
select select "KY"
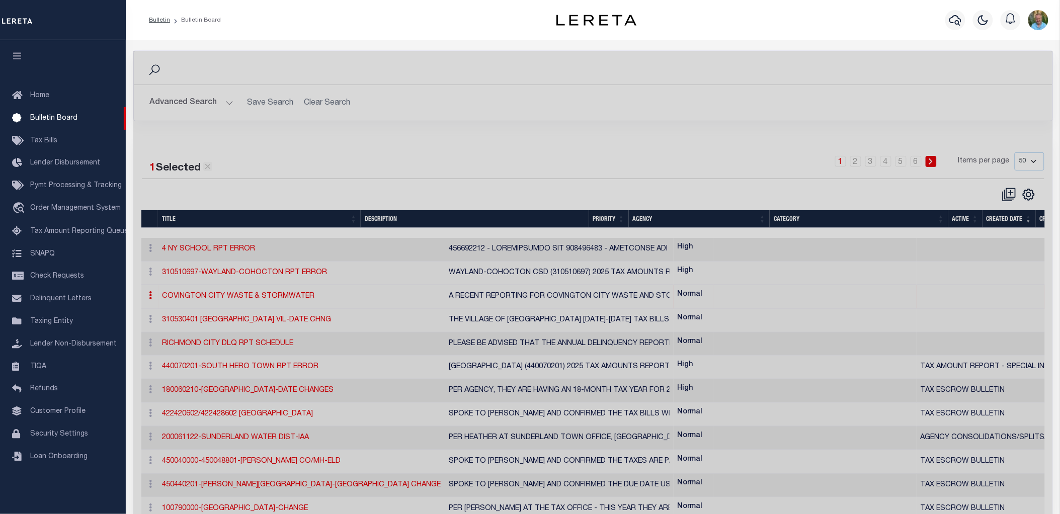
select select
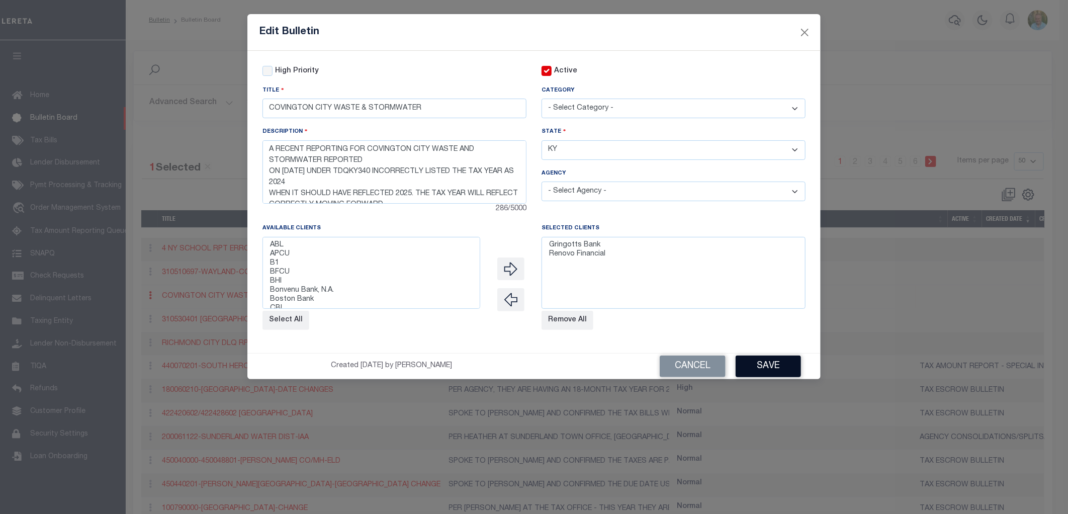
click at [777, 372] on button "Save" at bounding box center [768, 367] width 65 height 22
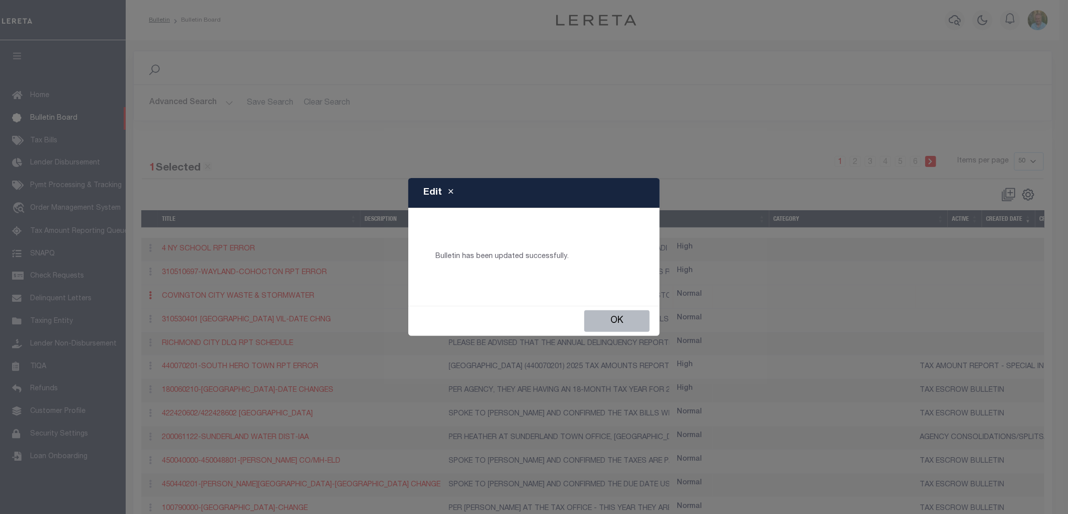
click at [616, 315] on button "Ok" at bounding box center [617, 321] width 65 height 22
